Goal: Task Accomplishment & Management: Manage account settings

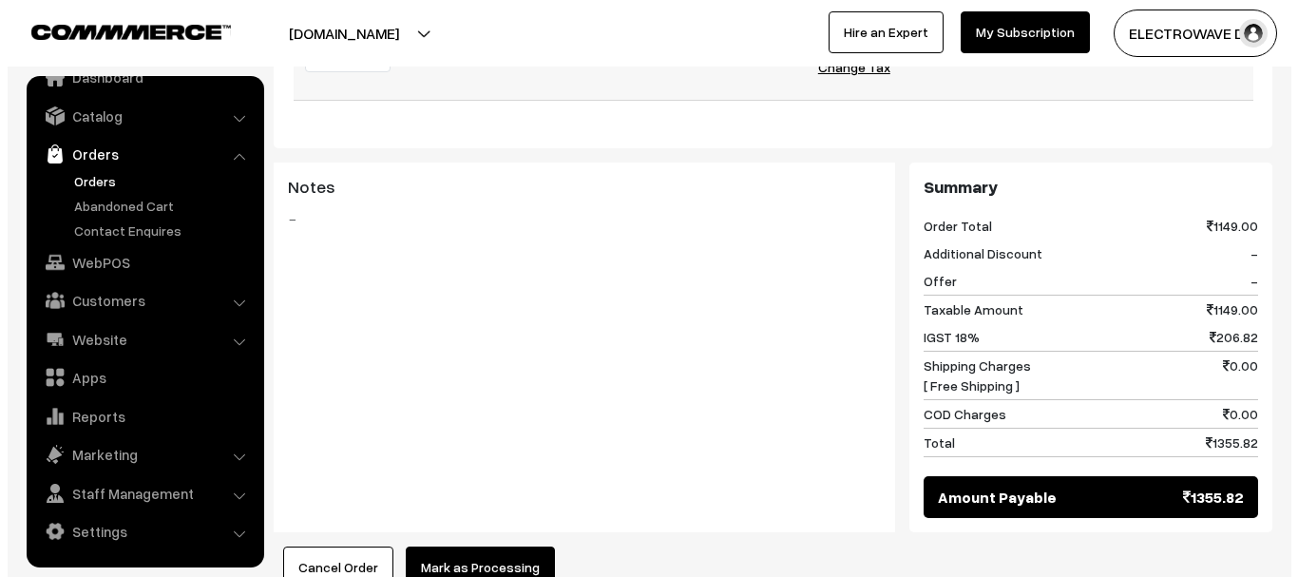
scroll to position [950, 0]
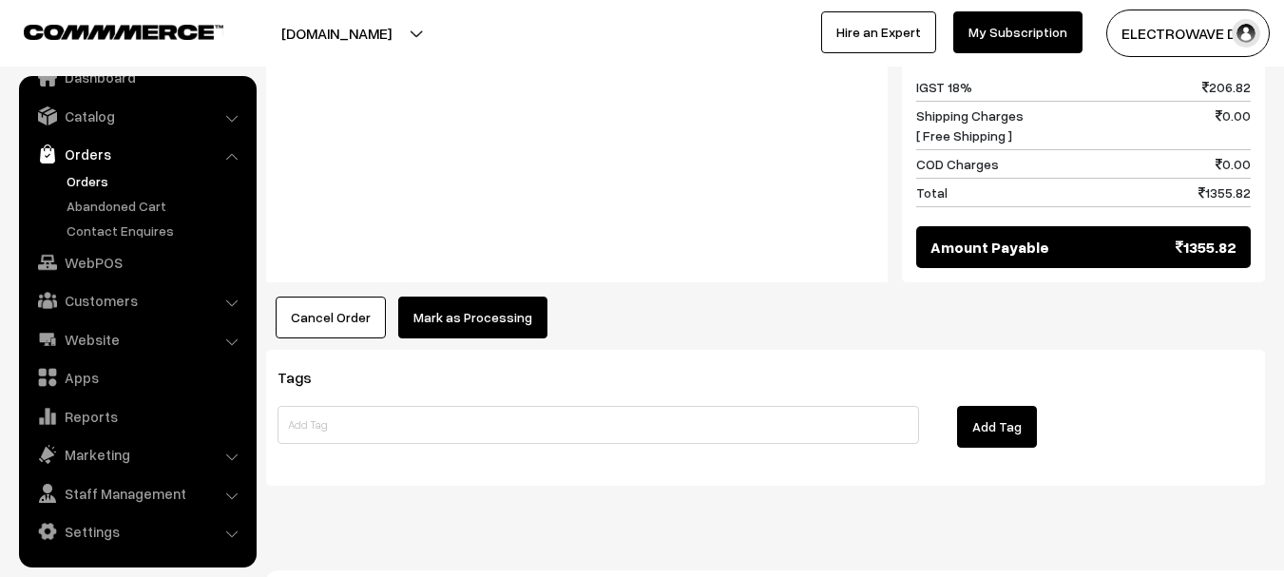
click at [429, 296] on button "Mark as Processing" at bounding box center [472, 317] width 149 height 42
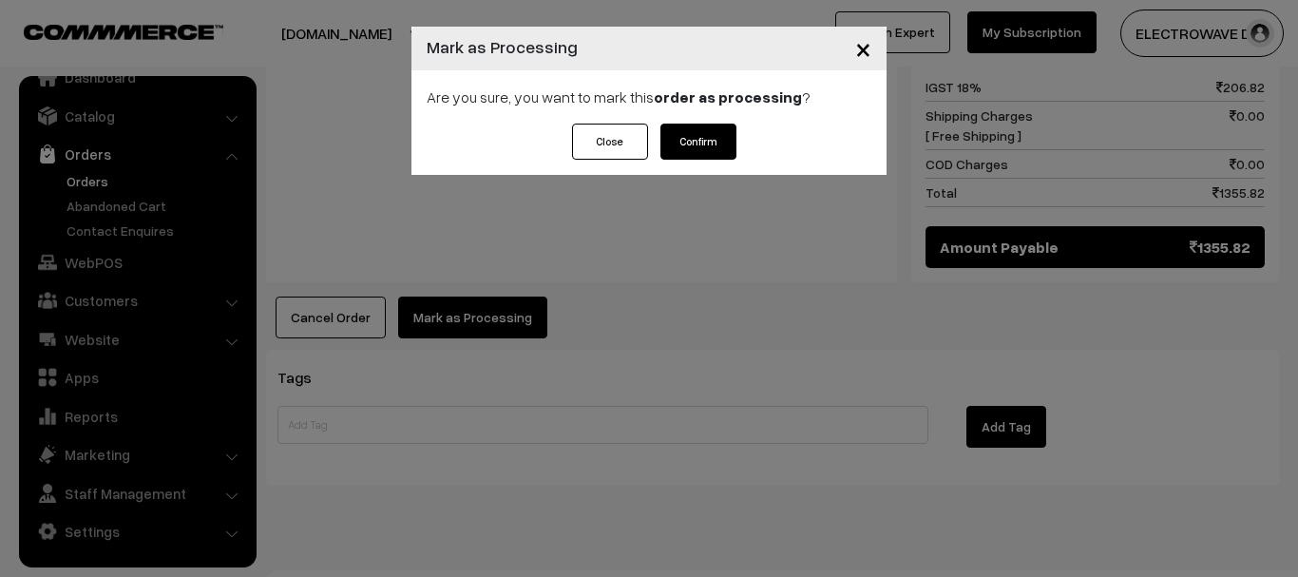
click at [713, 128] on button "Confirm" at bounding box center [698, 142] width 76 height 36
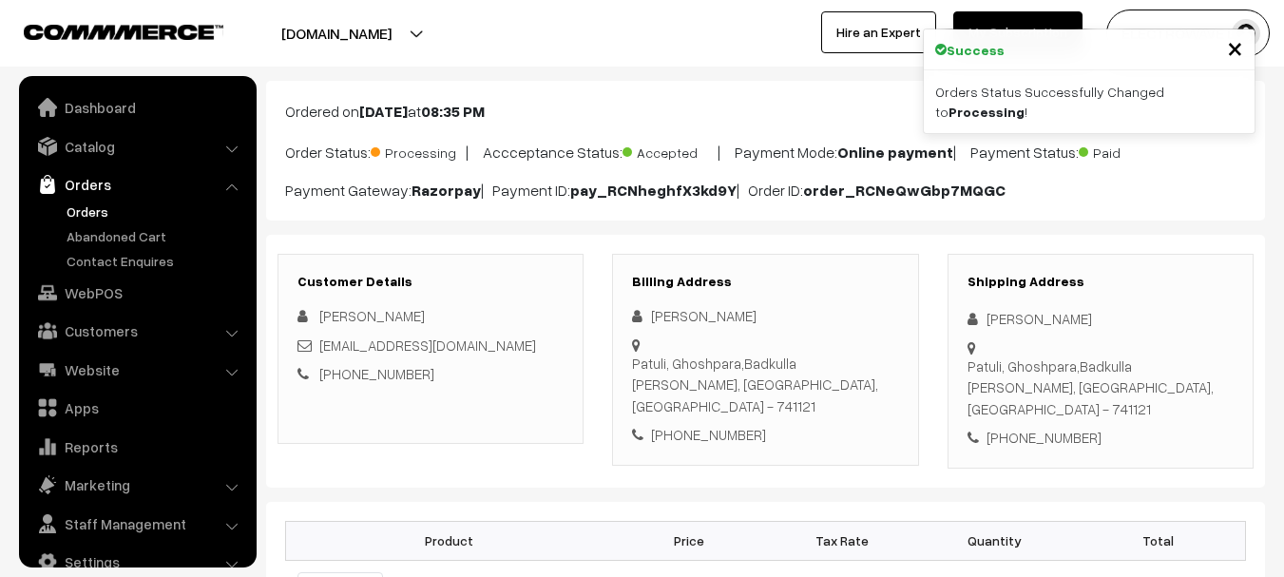
scroll to position [30, 0]
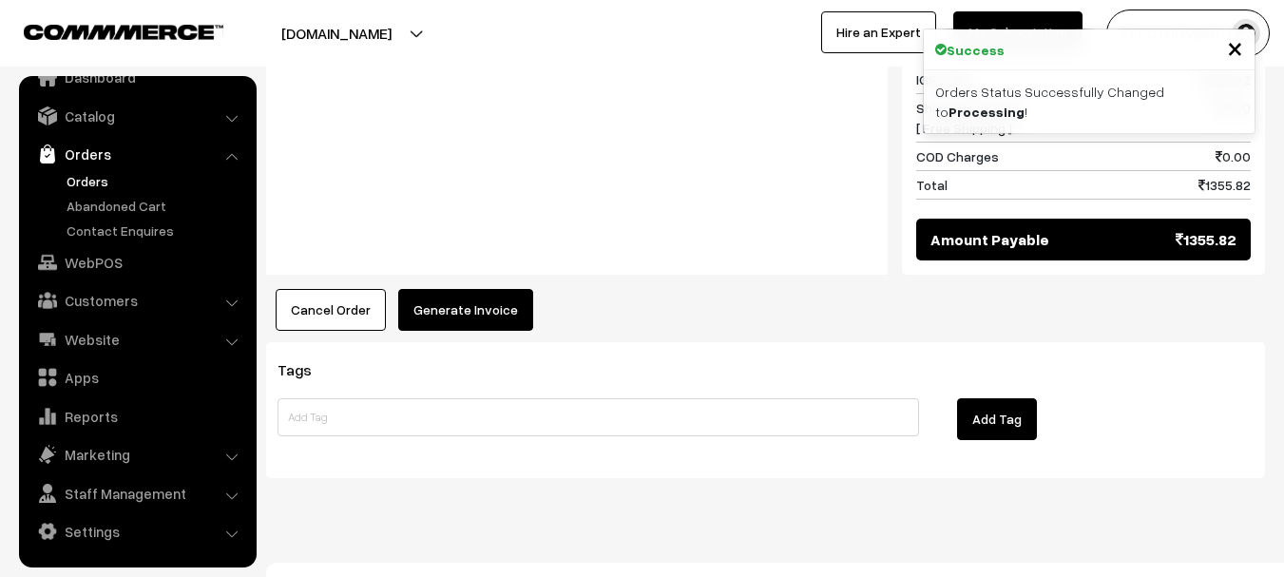
click at [473, 289] on button "Generate Invoice" at bounding box center [465, 310] width 135 height 42
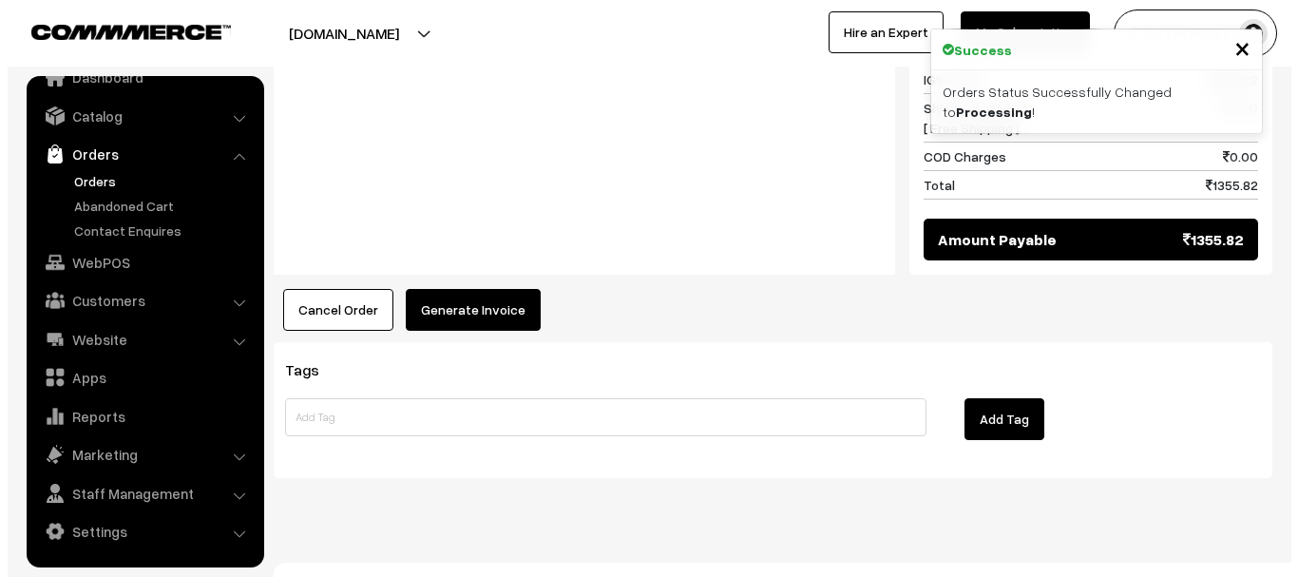
scroll to position [926, 0]
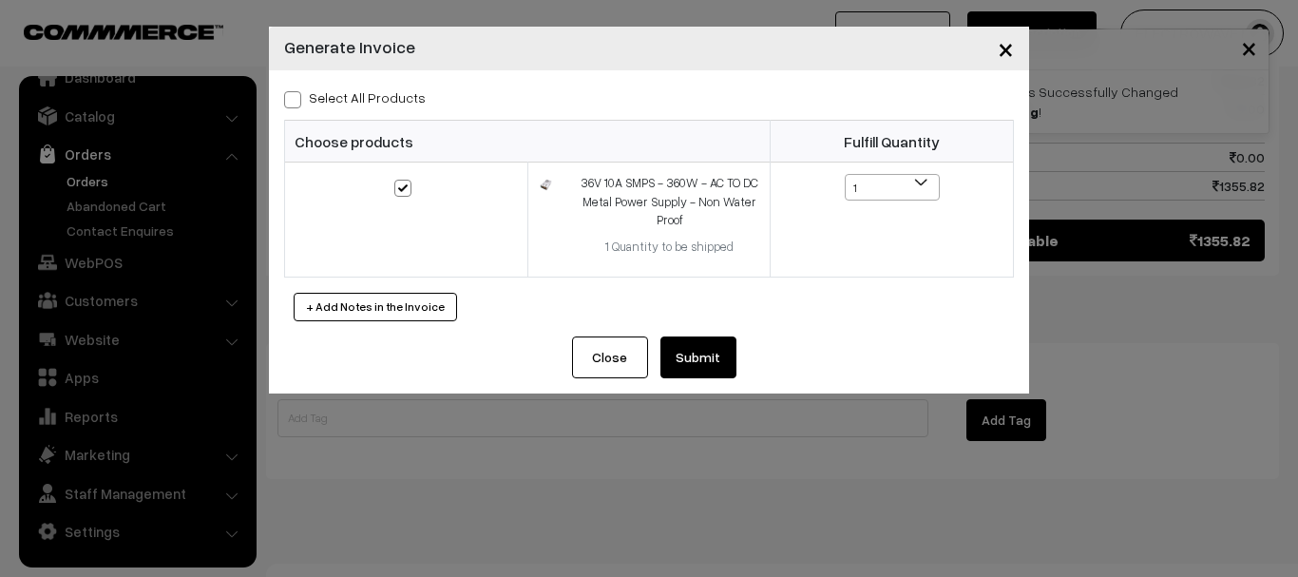
click at [696, 342] on button "Submit" at bounding box center [698, 357] width 76 height 42
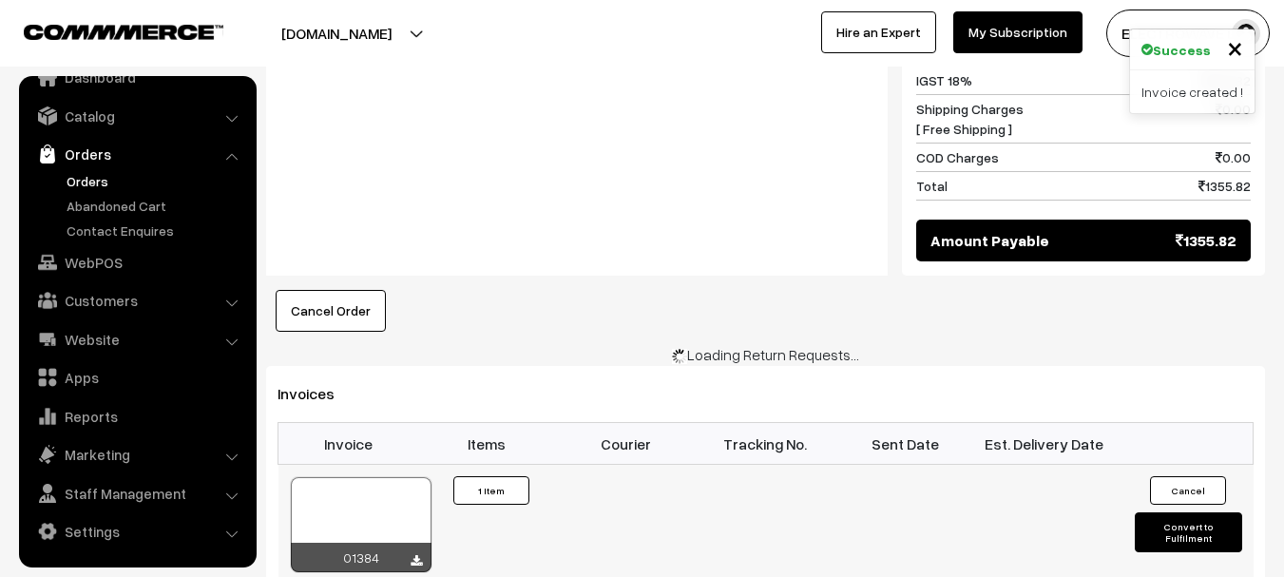
scroll to position [926, 0]
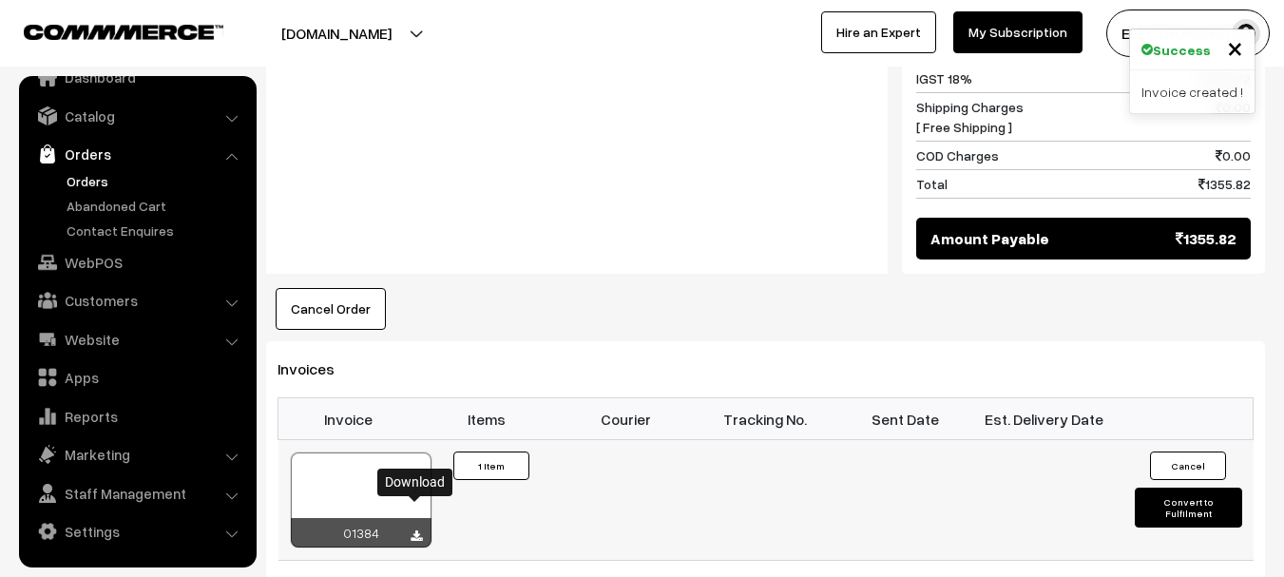
click at [416, 530] on icon at bounding box center [415, 536] width 11 height 12
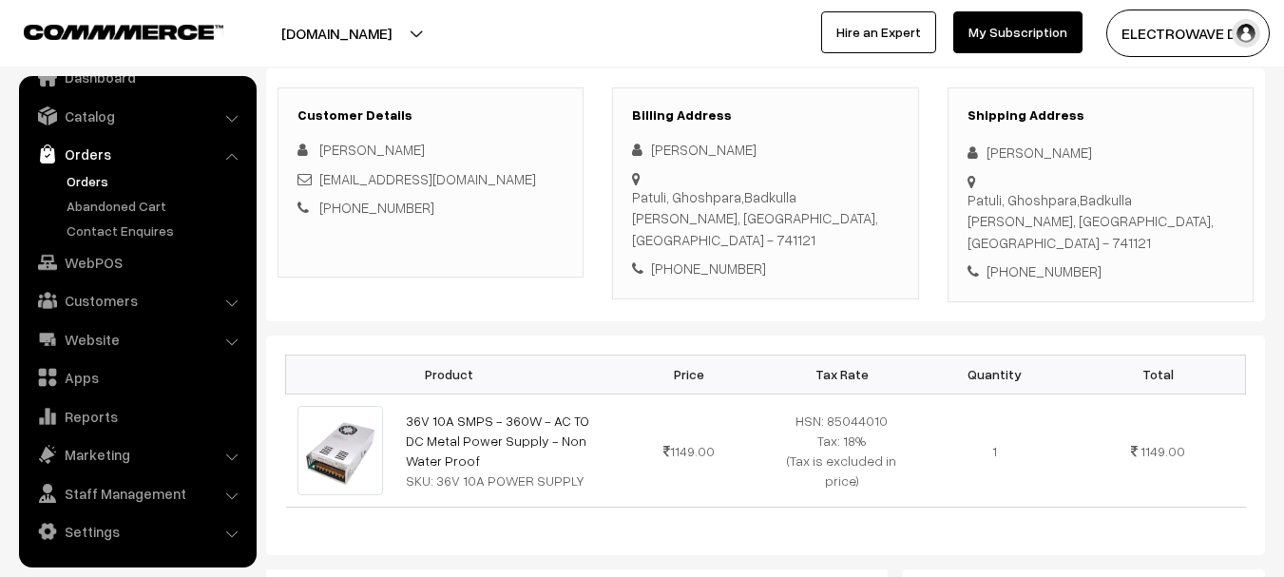
scroll to position [166, 0]
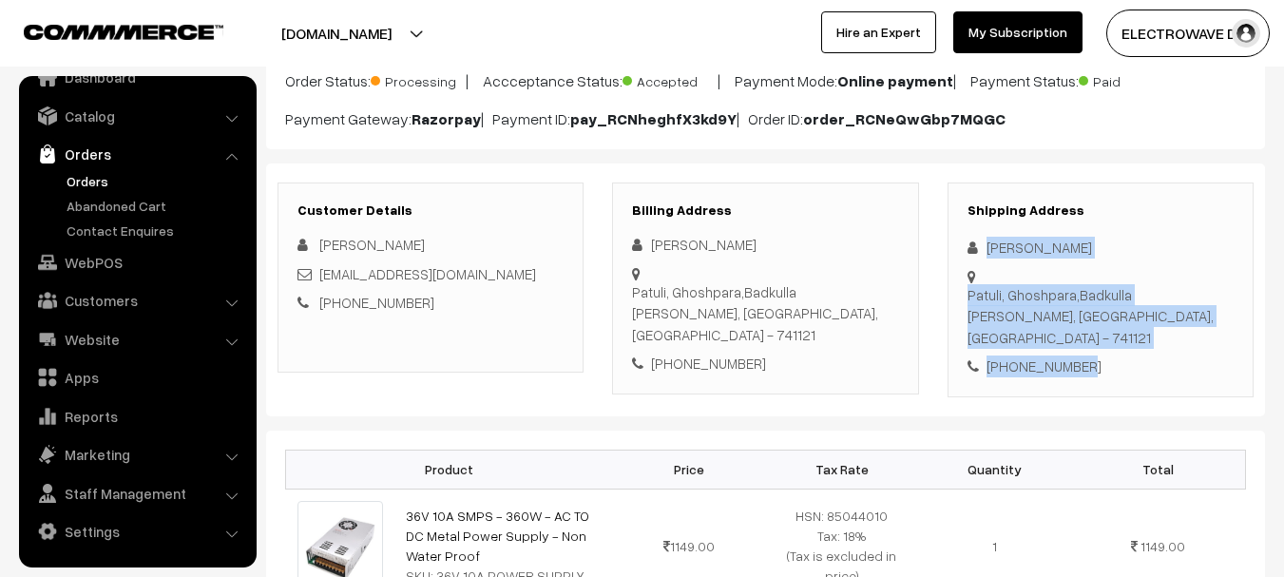
drag, startPoint x: 983, startPoint y: 243, endPoint x: 1072, endPoint y: 317, distance: 115.3
click at [1072, 317] on div "Shipping Address Jay Chowdhury Patuli, Ghoshpara,Badkulla Nadia, West Bengal, I…" at bounding box center [1100, 289] width 306 height 215
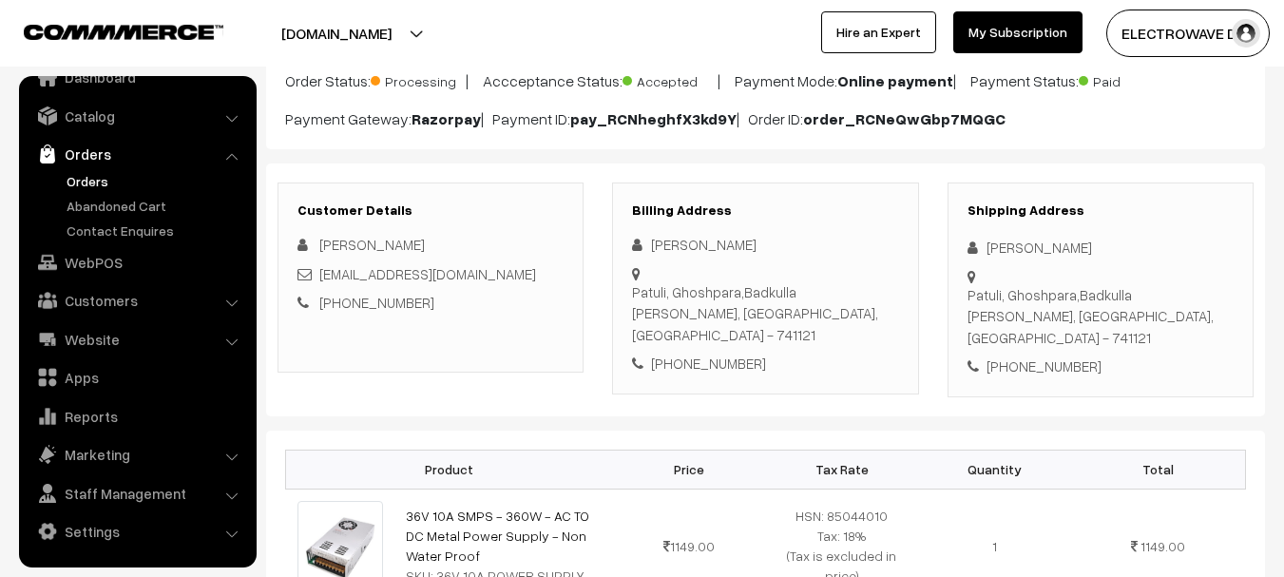
drag, startPoint x: 1116, startPoint y: 347, endPoint x: 1058, endPoint y: 337, distance: 57.8
click at [1111, 349] on div "Shipping Address Jay Chowdhury Patuli, Ghoshpara,Badkulla Nadia, West Bengal, I…" at bounding box center [1100, 289] width 306 height 215
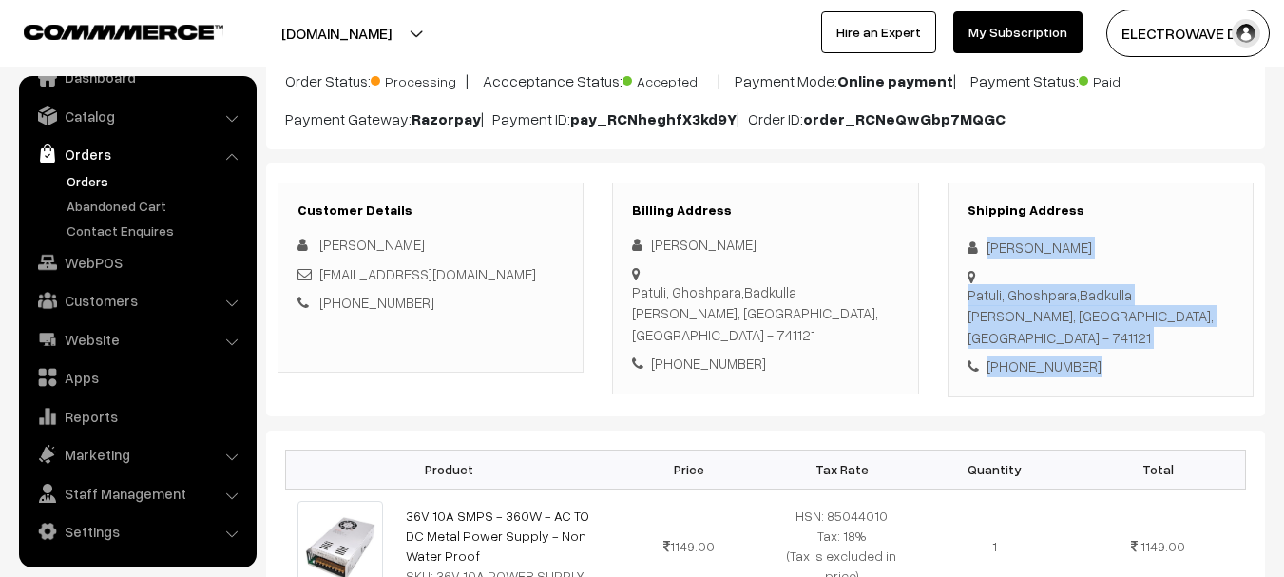
drag, startPoint x: 987, startPoint y: 244, endPoint x: 1112, endPoint y: 318, distance: 144.9
click at [1112, 318] on div "Shipping Address Jay Chowdhury Patuli, Ghoshpara,Badkulla Nadia, West Bengal, I…" at bounding box center [1100, 289] width 306 height 215
copy div "Jay Chowdhury Patuli, Ghoshpara,Badkulla Nadia, West Bengal, India - 741121 +91…"
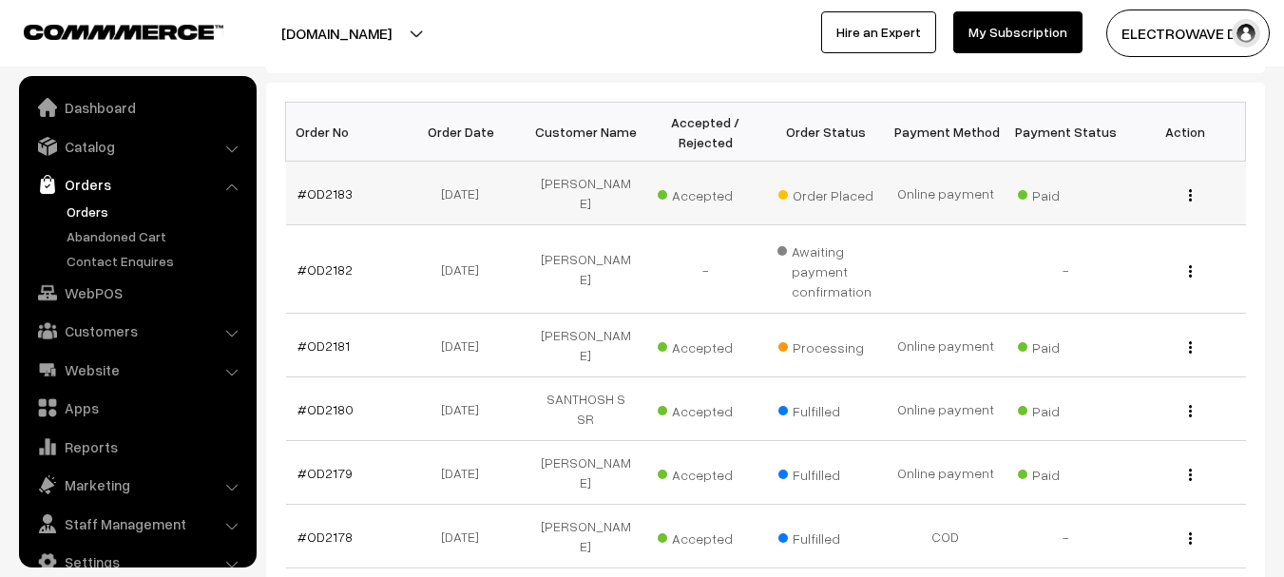
scroll to position [30, 0]
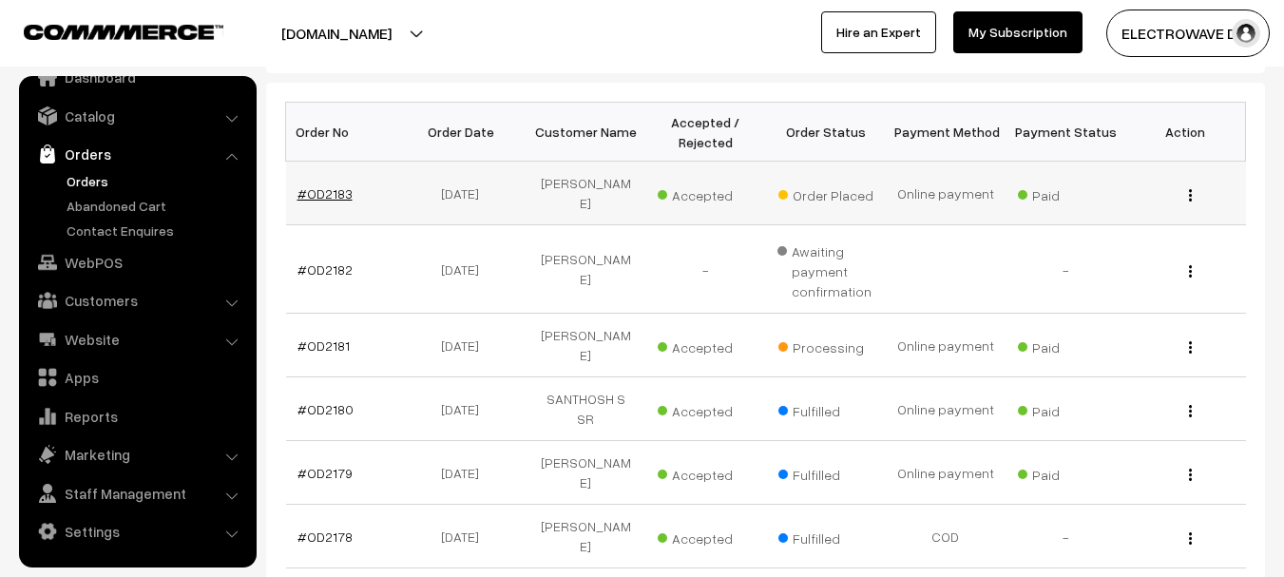
click at [322, 198] on link "#OD2183" at bounding box center [324, 193] width 55 height 16
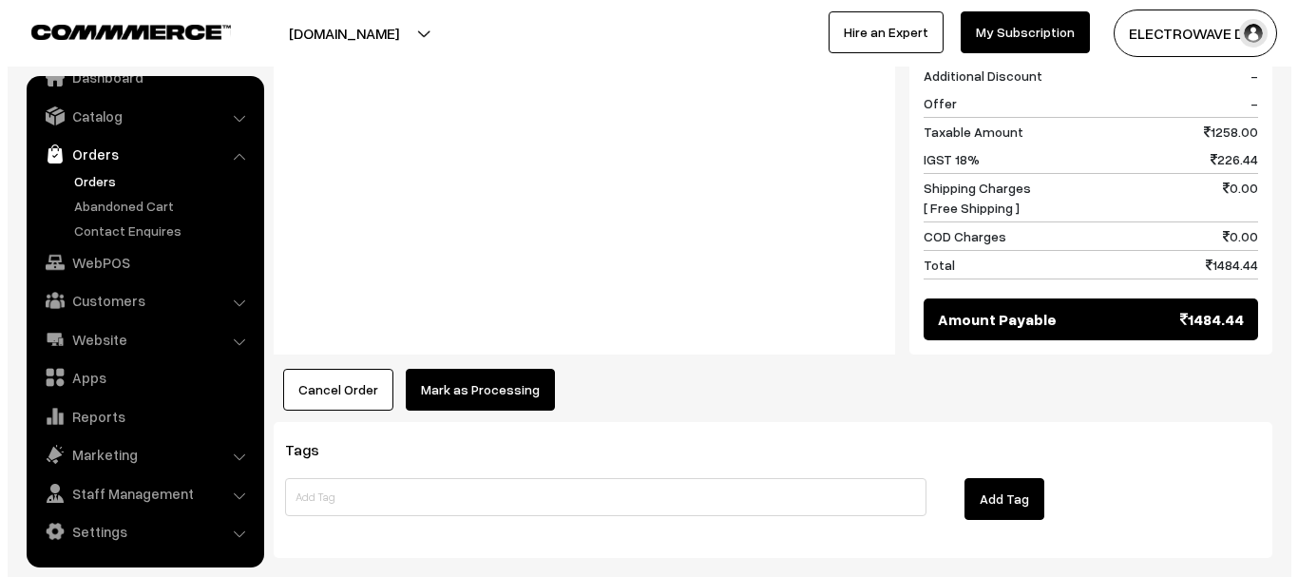
scroll to position [950, 0]
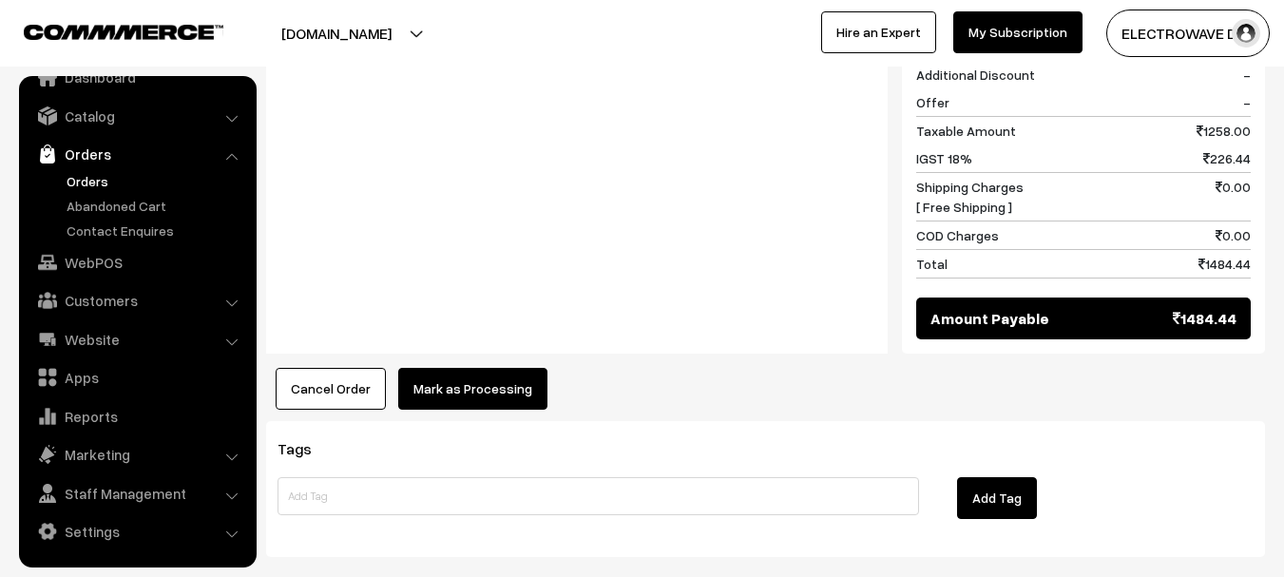
click at [483, 382] on button "Mark as Processing" at bounding box center [472, 389] width 149 height 42
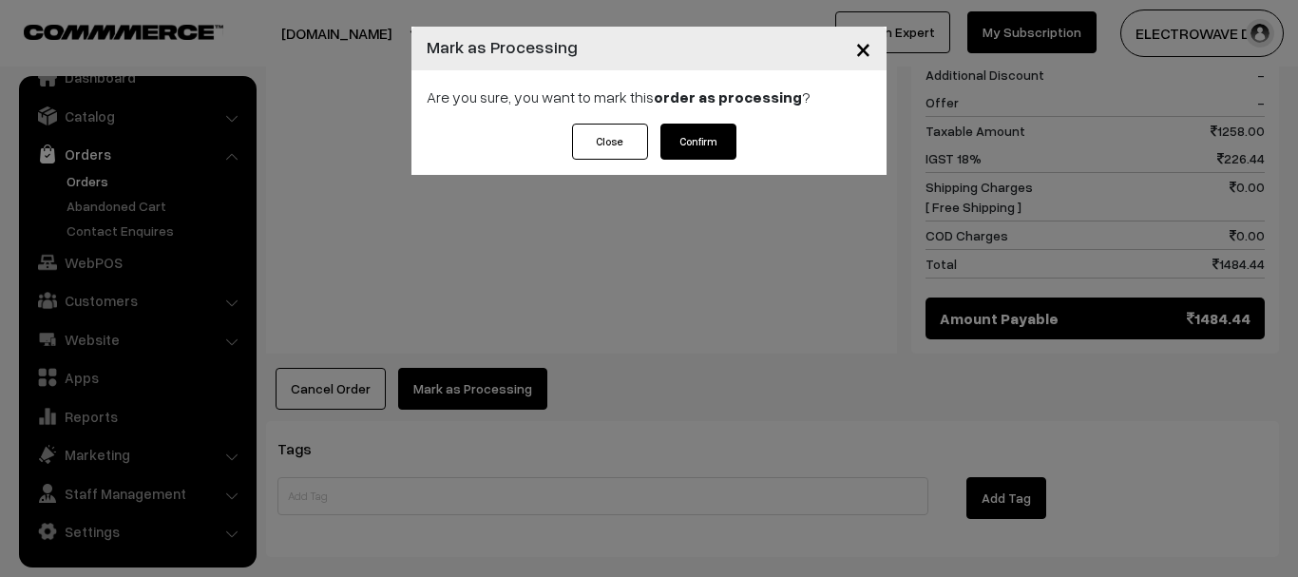
click at [710, 142] on button "Confirm" at bounding box center [698, 142] width 76 height 36
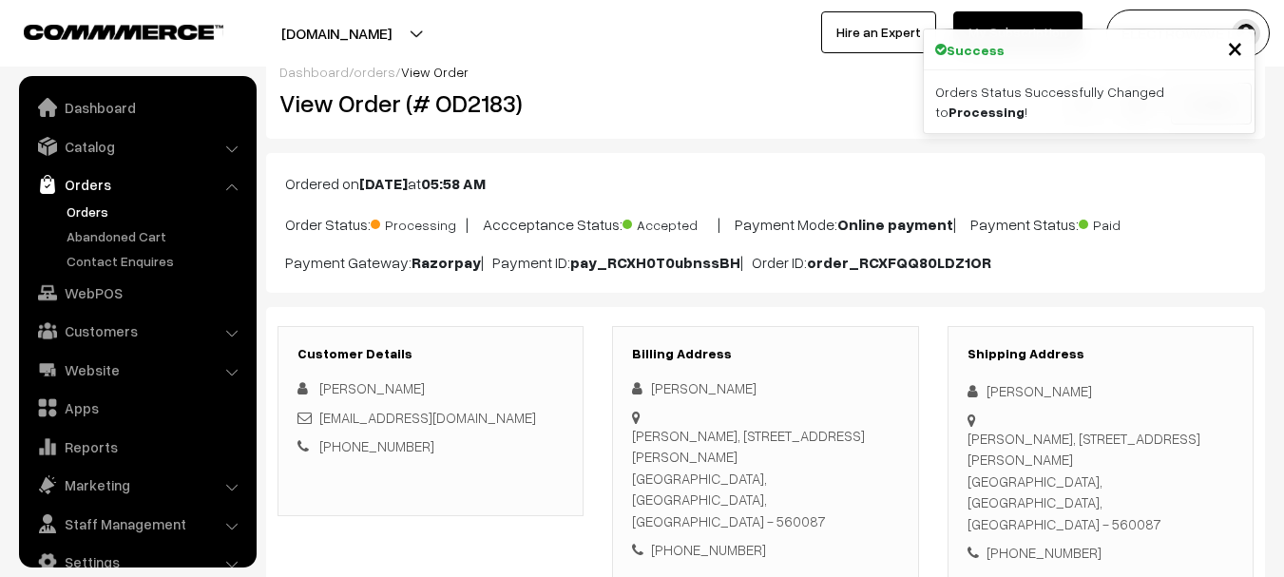
scroll to position [30, 0]
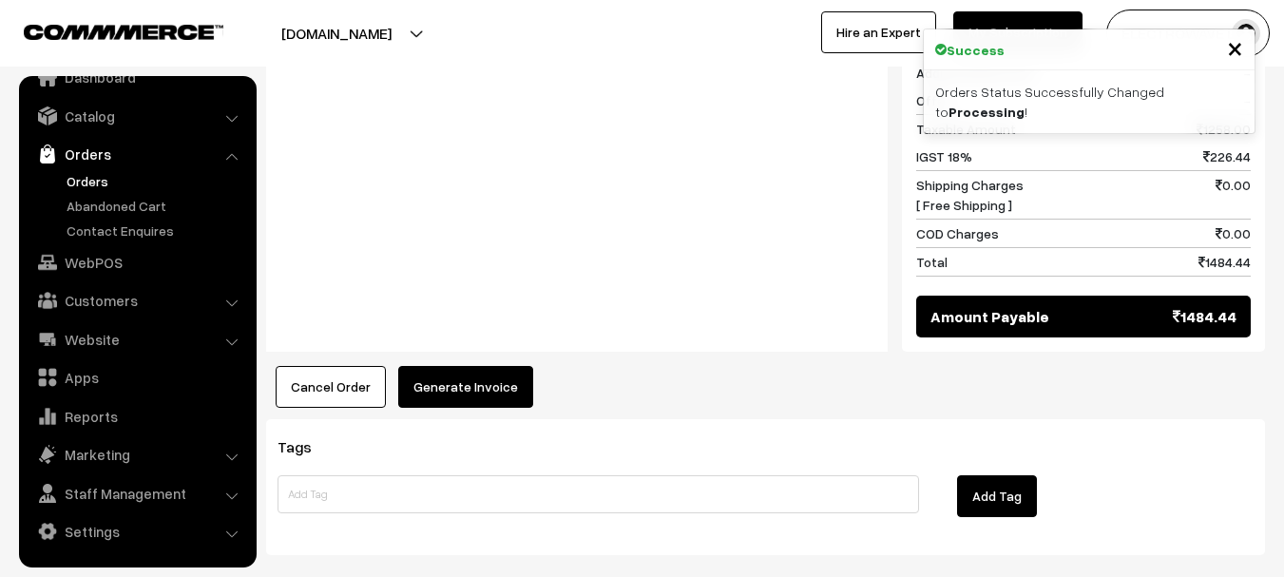
click at [447, 366] on button "Generate Invoice" at bounding box center [465, 387] width 135 height 42
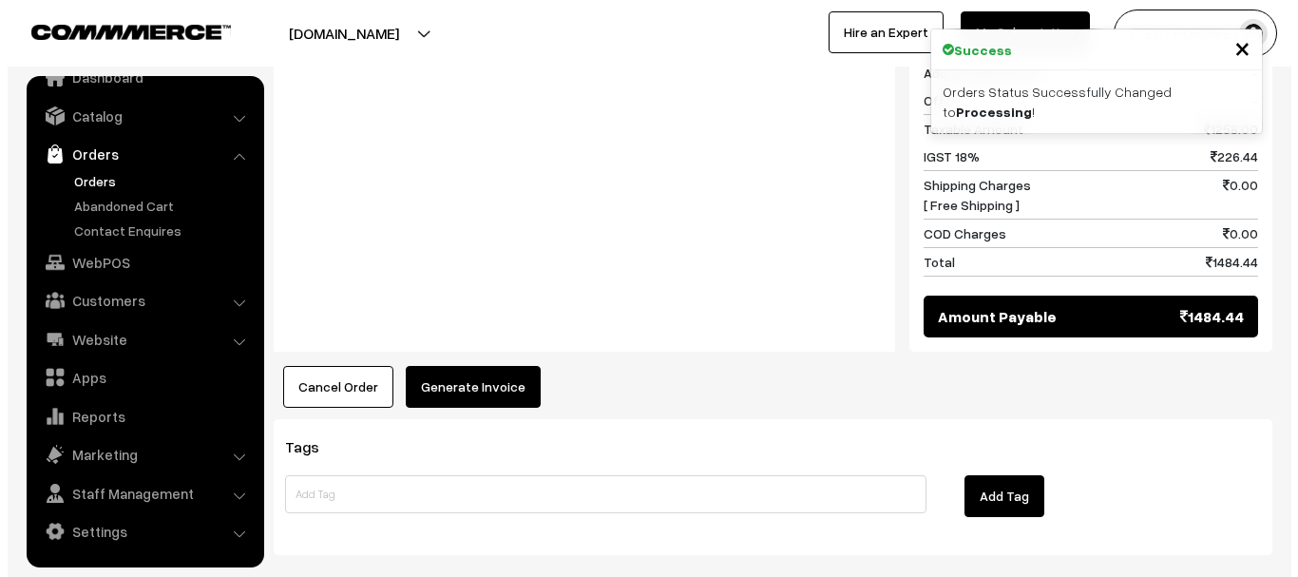
scroll to position [951, 0]
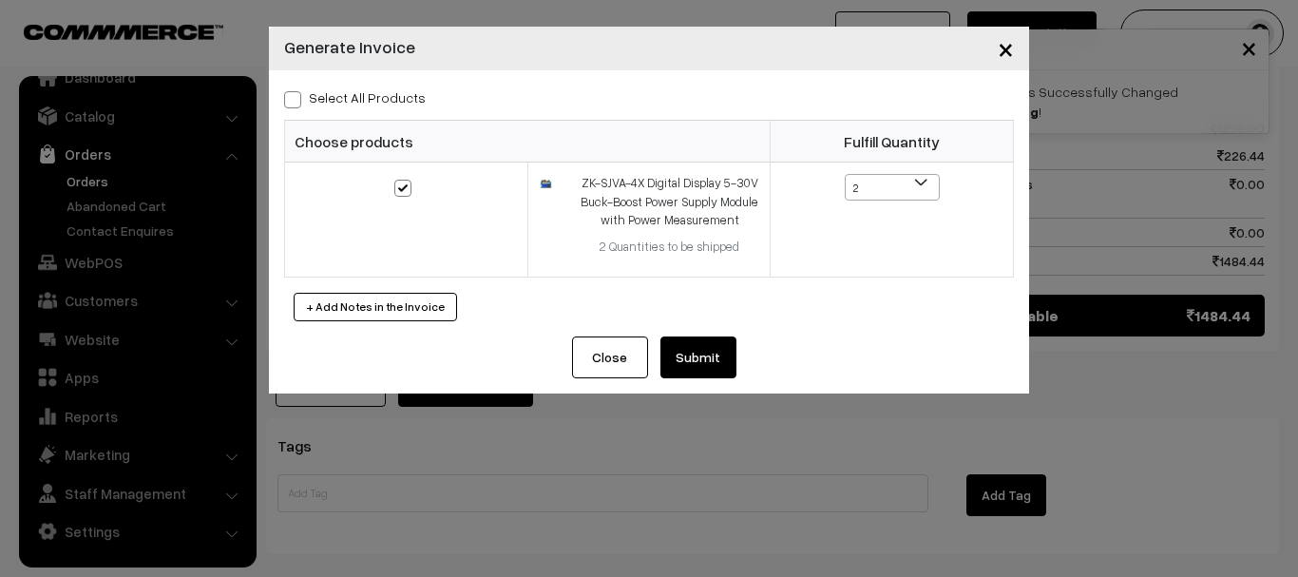
click at [690, 356] on button "Submit" at bounding box center [698, 357] width 76 height 42
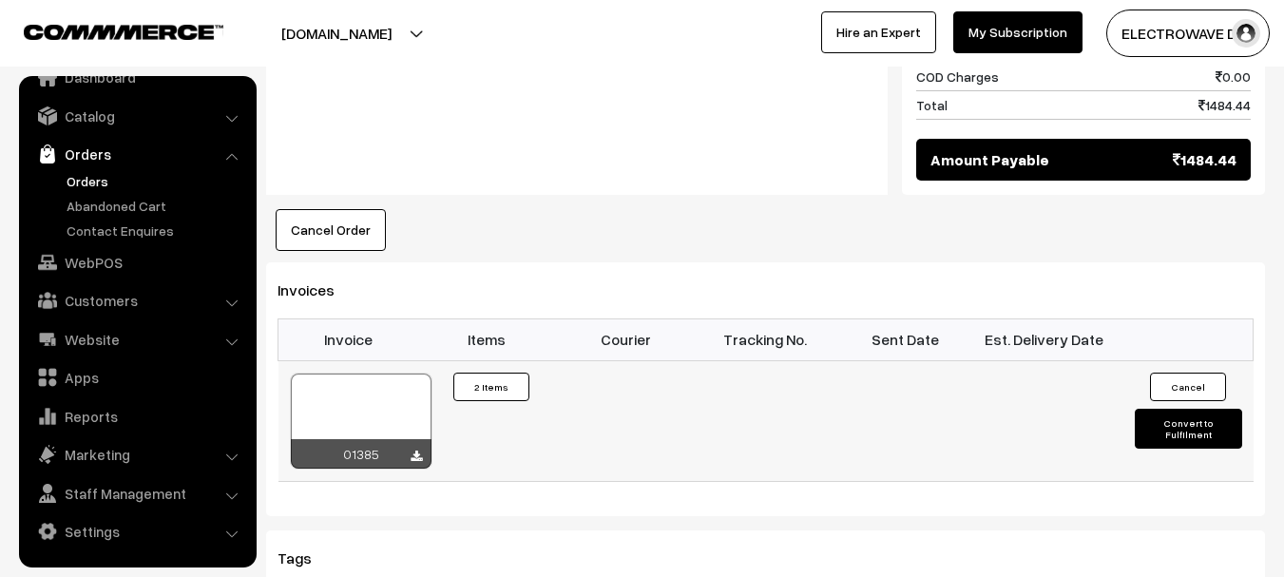
scroll to position [1140, 0]
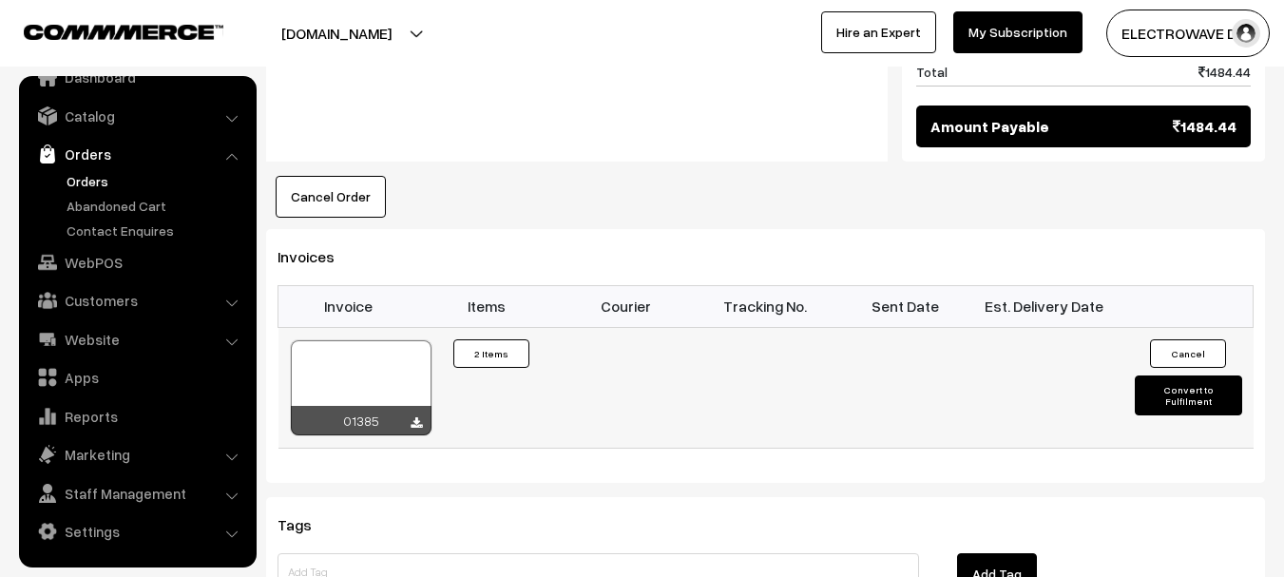
click at [416, 414] on div at bounding box center [415, 423] width 11 height 19
click at [418, 417] on icon at bounding box center [415, 423] width 11 height 12
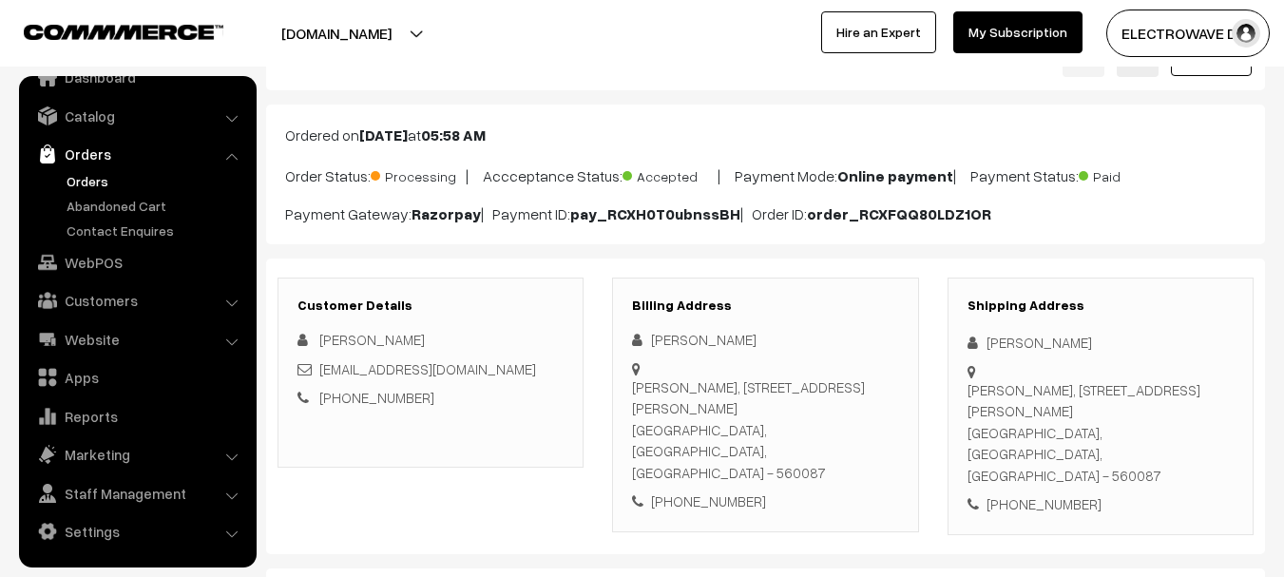
scroll to position [190, 0]
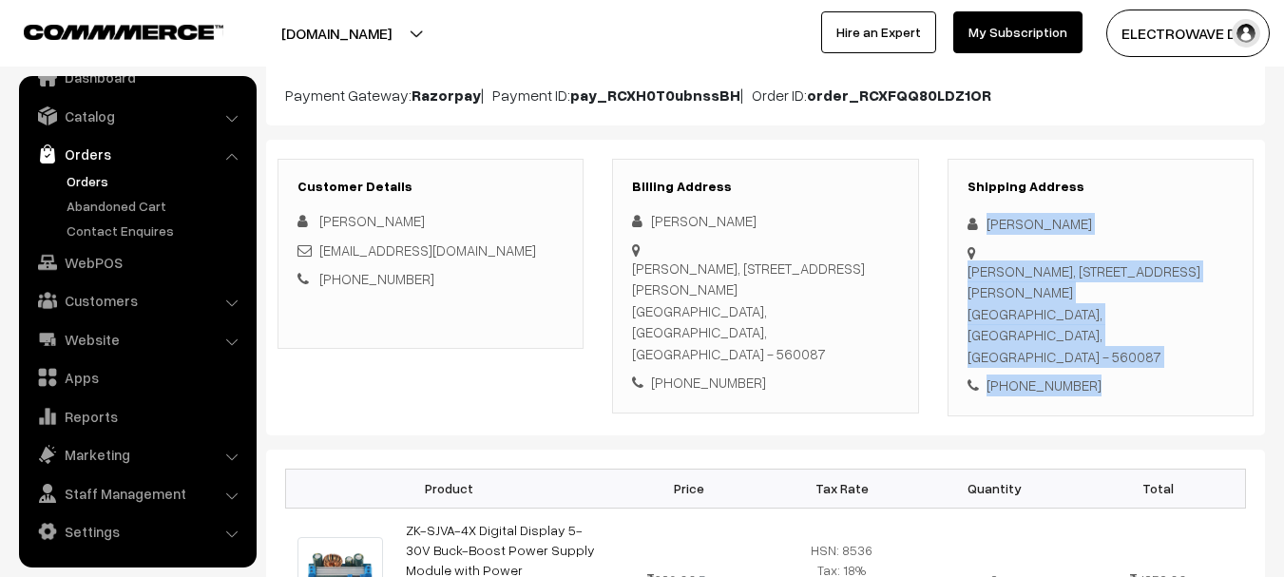
drag, startPoint x: 985, startPoint y: 219, endPoint x: 1097, endPoint y: 381, distance: 196.6
click at [1097, 381] on div "Shipping Address Santosh Kumar Sahu Santosh Kumar Sahu, Flat# 104, Mystic Nest …" at bounding box center [1100, 287] width 306 height 257
copy div "Santosh Kumar Sahu Santosh Kumar Sahu, Flat# 104, Mystic Nest Apartment, Adhish…"
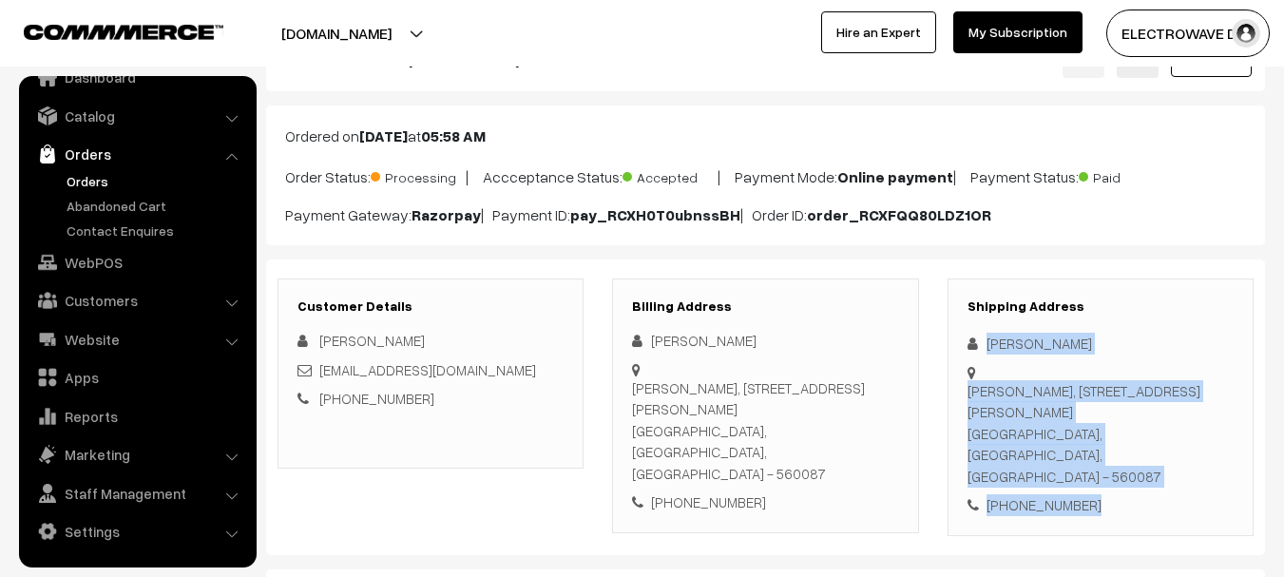
scroll to position [0, 0]
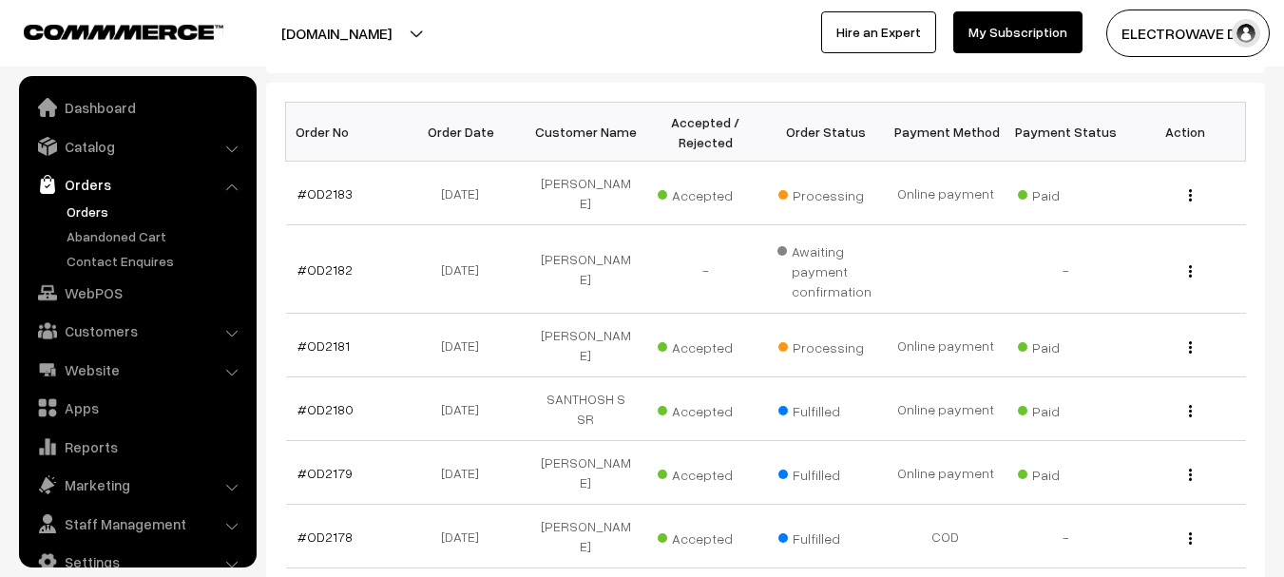
scroll to position [30, 0]
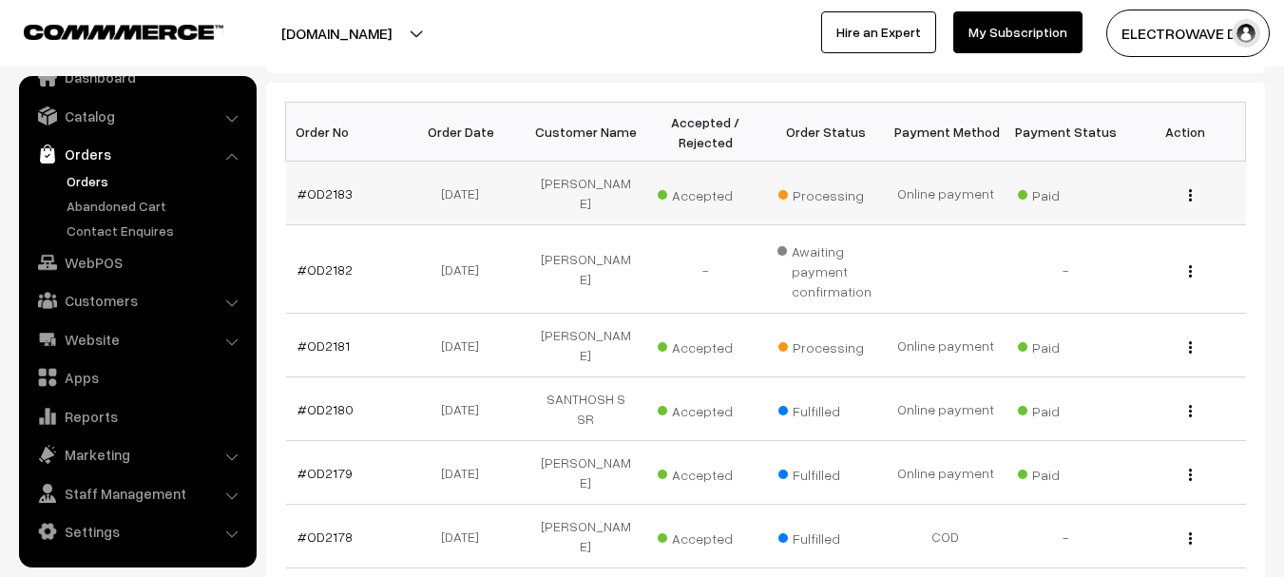
click at [350, 197] on td "#OD2183" at bounding box center [346, 194] width 120 height 64
click at [336, 191] on link "#OD2183" at bounding box center [324, 193] width 55 height 16
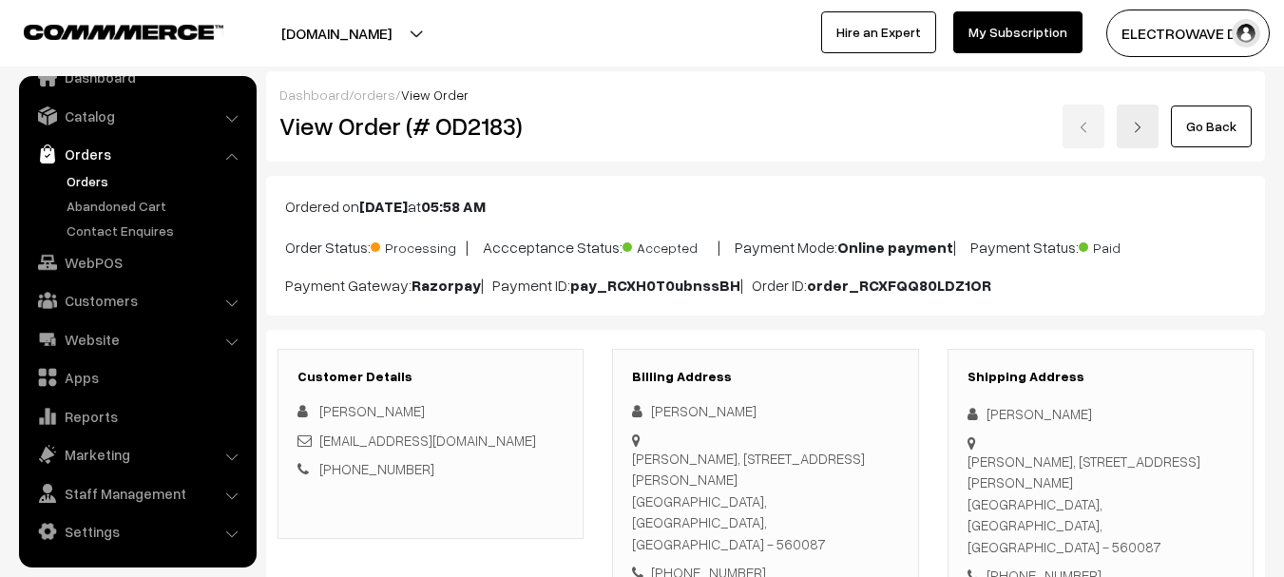
click at [1139, 122] on img at bounding box center [1137, 127] width 11 height 11
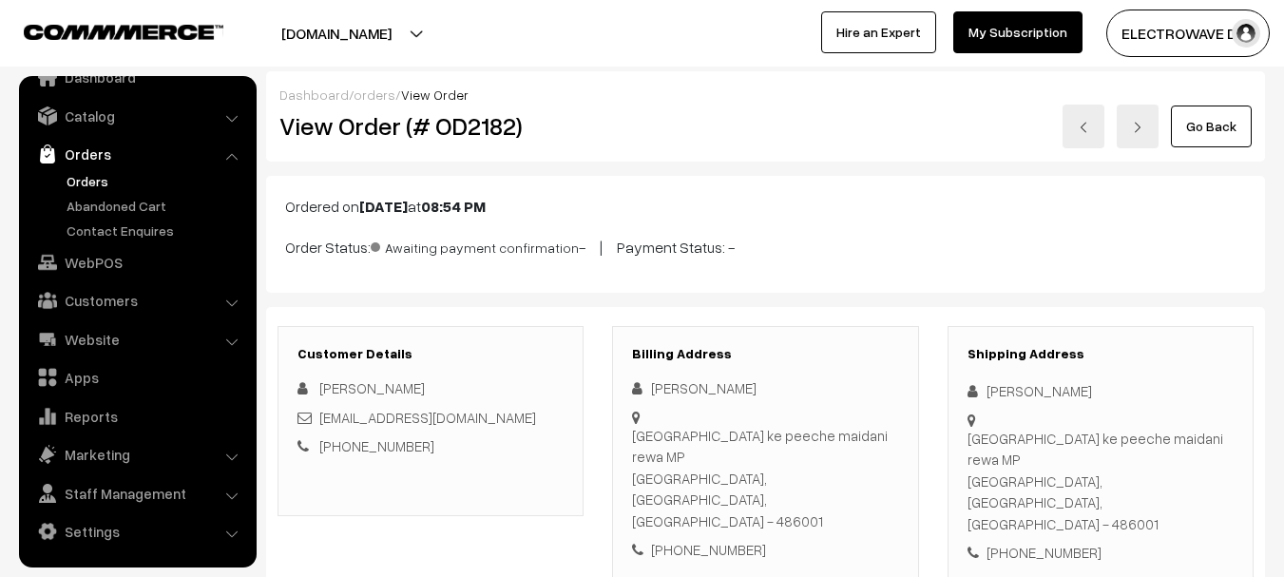
click at [1126, 130] on link at bounding box center [1137, 127] width 42 height 44
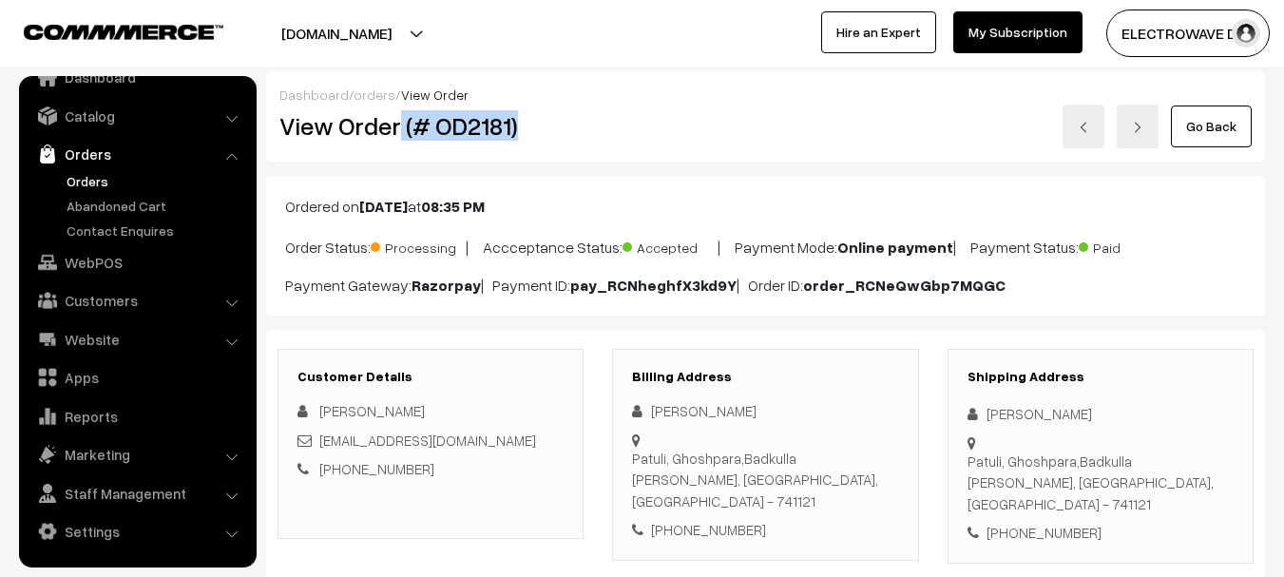
drag, startPoint x: 401, startPoint y: 124, endPoint x: 523, endPoint y: 143, distance: 123.1
click at [523, 143] on div "View Order (# OD2181)" at bounding box center [432, 127] width 334 height 44
